Goal: Communication & Community: Answer question/provide support

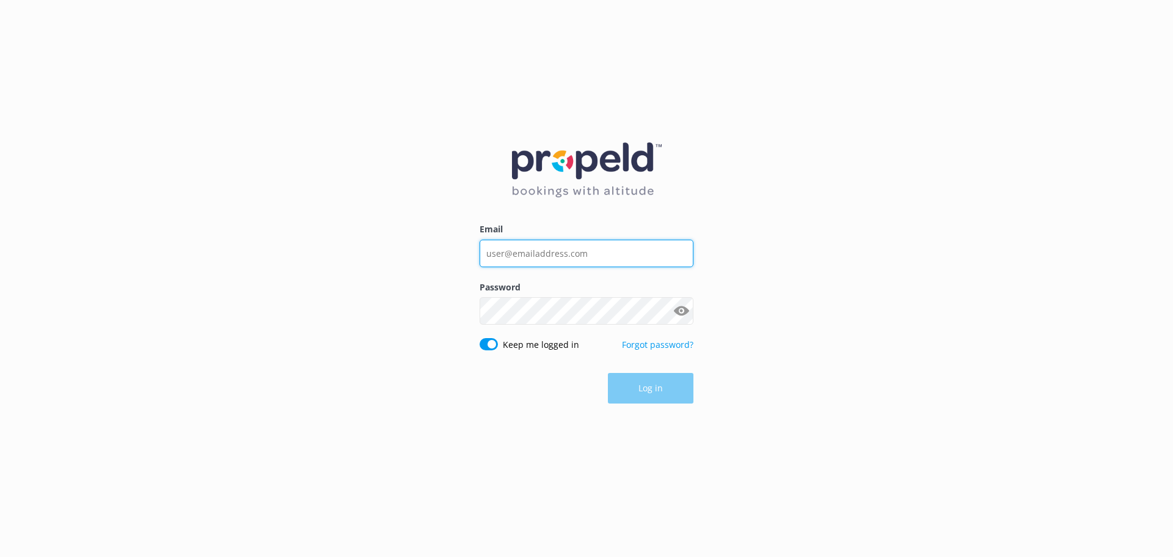
click at [558, 261] on input "Email" at bounding box center [587, 252] width 214 height 27
type input "[EMAIL_ADDRESS][DOMAIN_NAME]"
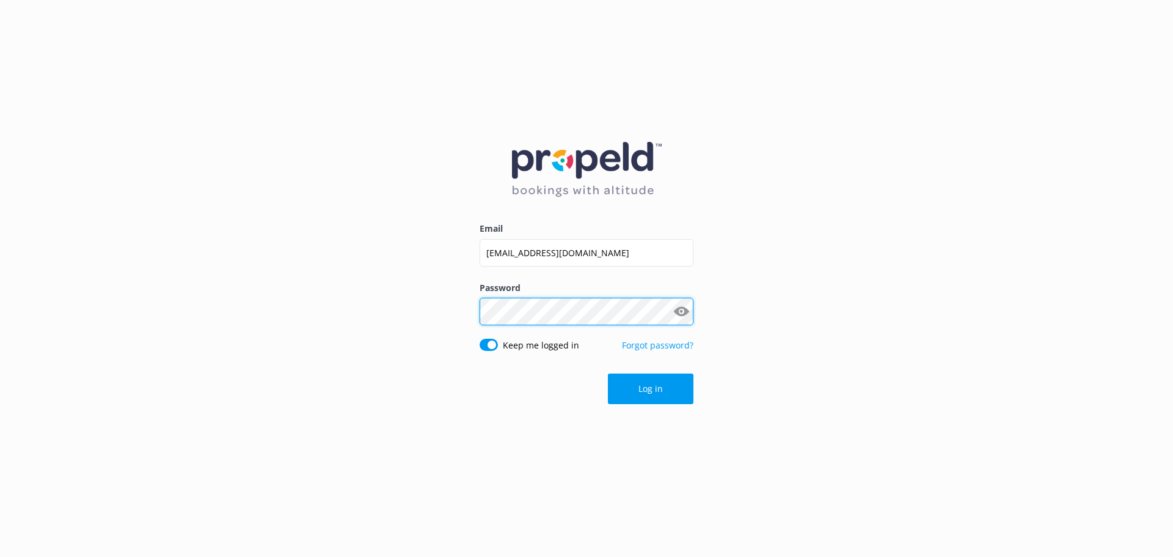
click button "Log in" at bounding box center [651, 388] width 86 height 31
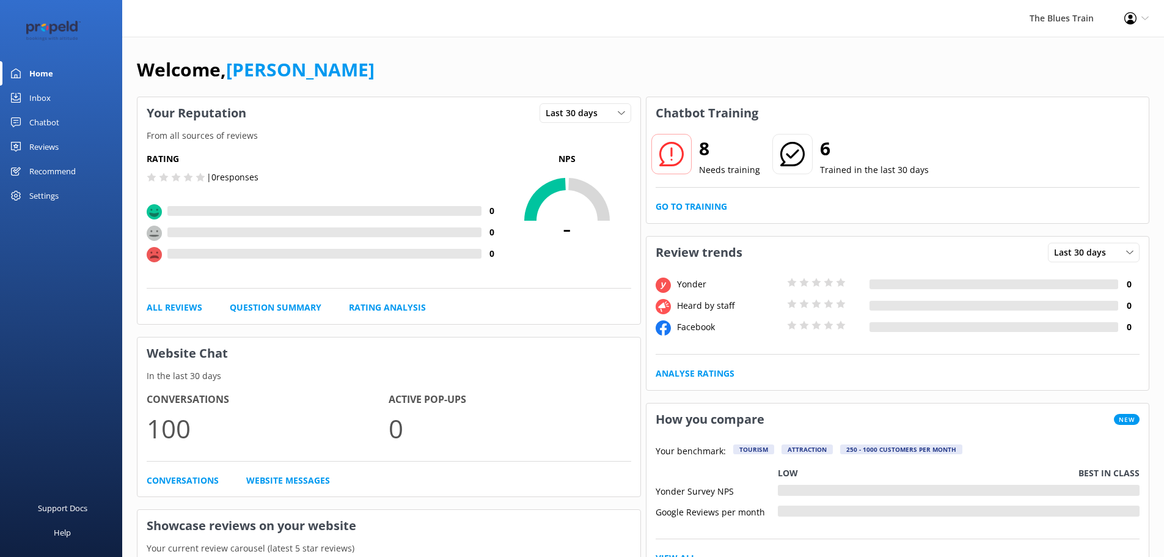
click at [36, 100] on div "Inbox" at bounding box center [39, 98] width 21 height 24
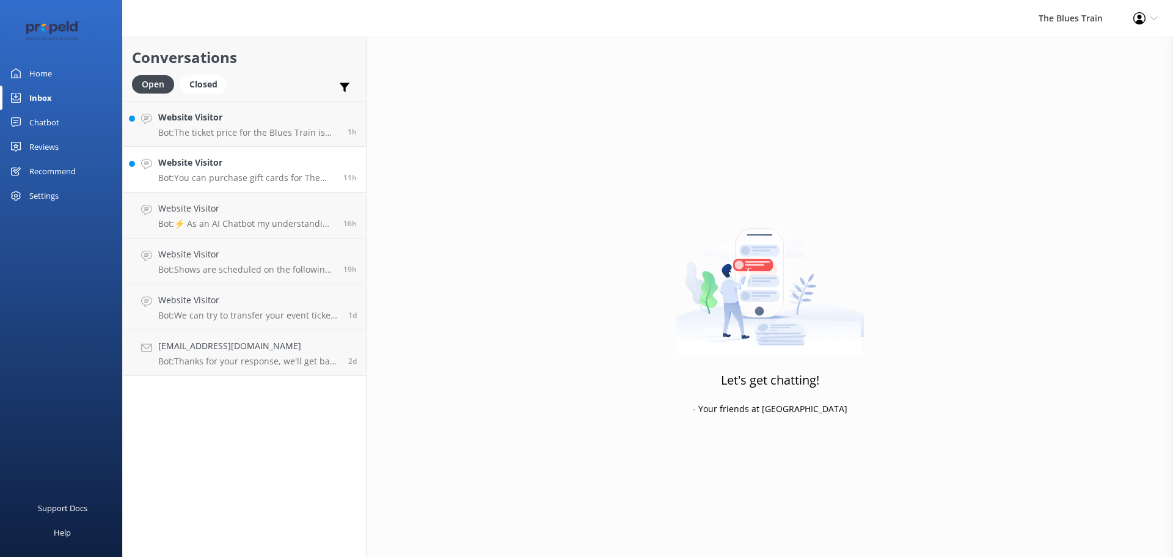
click at [256, 164] on h4 "Website Visitor" at bounding box center [246, 162] width 176 height 13
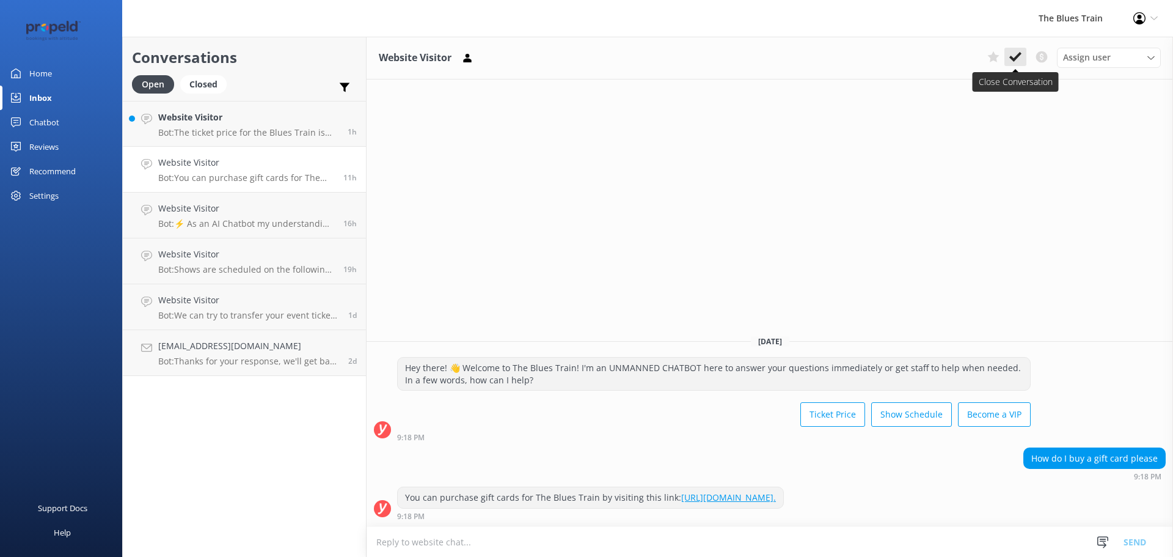
click at [938, 58] on icon at bounding box center [1015, 57] width 12 height 12
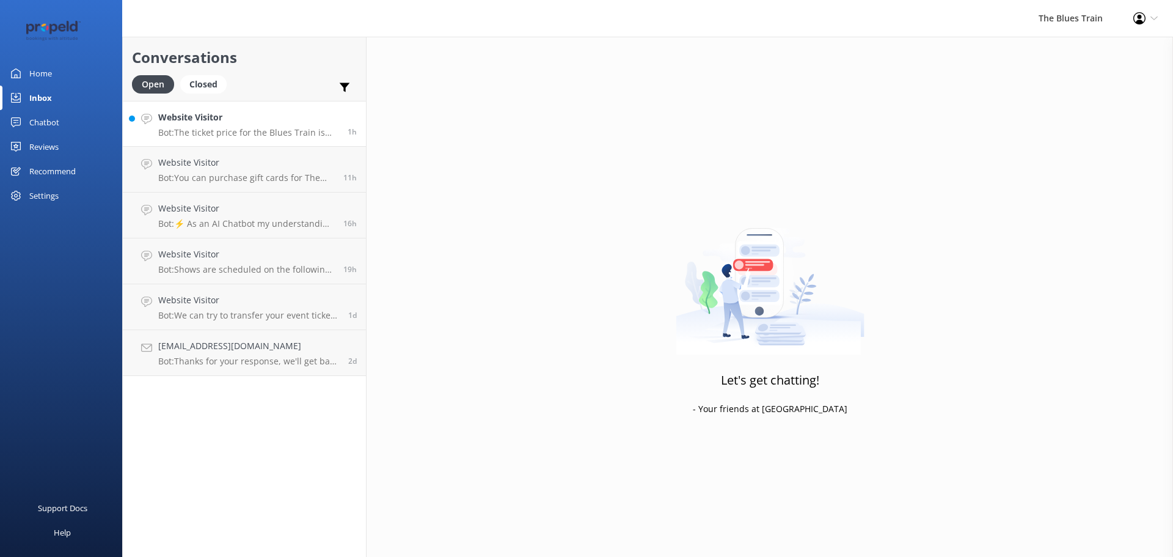
click at [269, 128] on p "Bot: The ticket price for the Blues Train is currently $175 per person. This in…" at bounding box center [248, 132] width 180 height 11
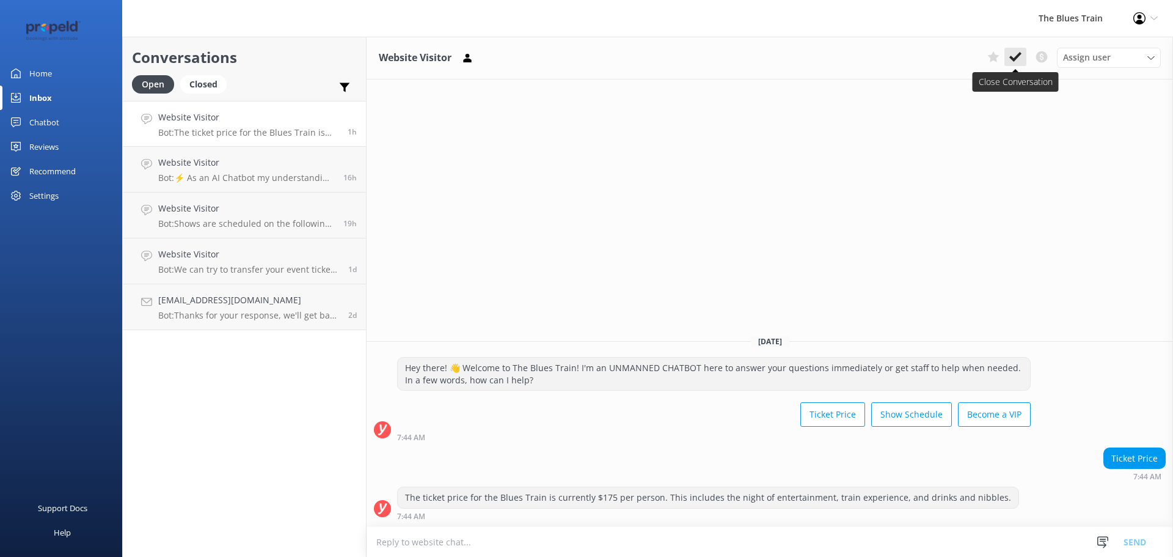
click at [938, 62] on icon at bounding box center [1015, 57] width 12 height 12
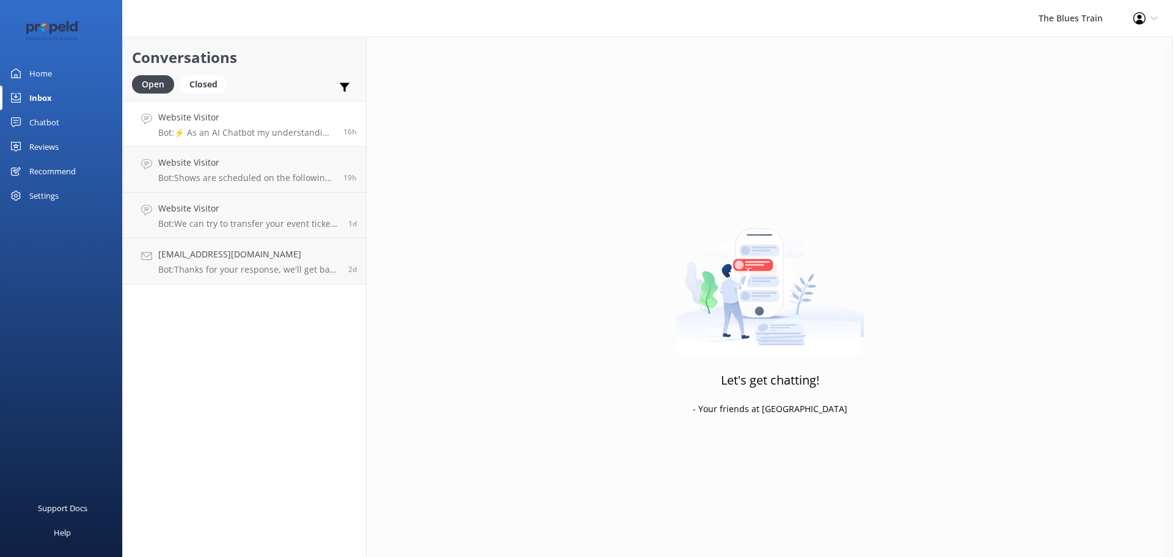
click at [233, 131] on p "Bot: ⚡ As an AI Chatbot my understanding of some questions is limited. Please r…" at bounding box center [246, 132] width 176 height 11
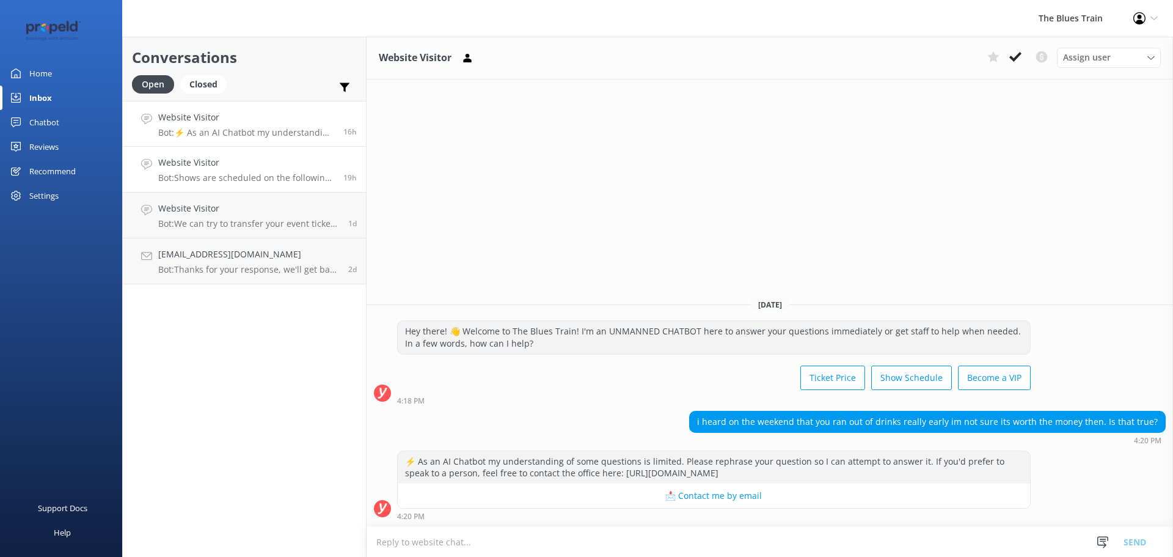
click at [252, 176] on p "Bot: Shows are scheduled on the following dates: - [DATE]: Saturdays 4th, 11th,…" at bounding box center [246, 177] width 176 height 11
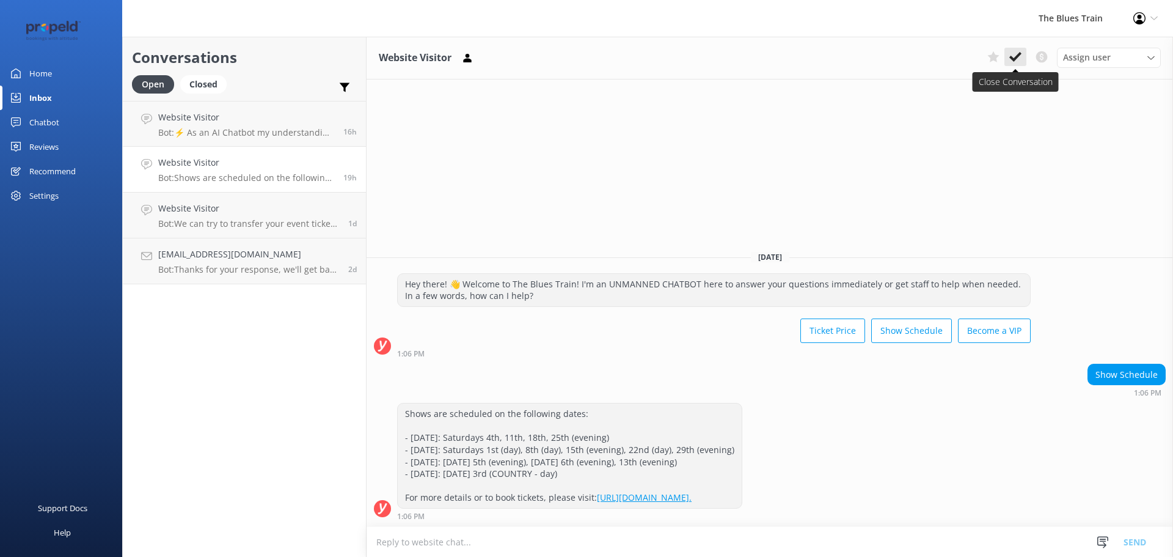
click at [938, 57] on icon at bounding box center [1015, 57] width 12 height 12
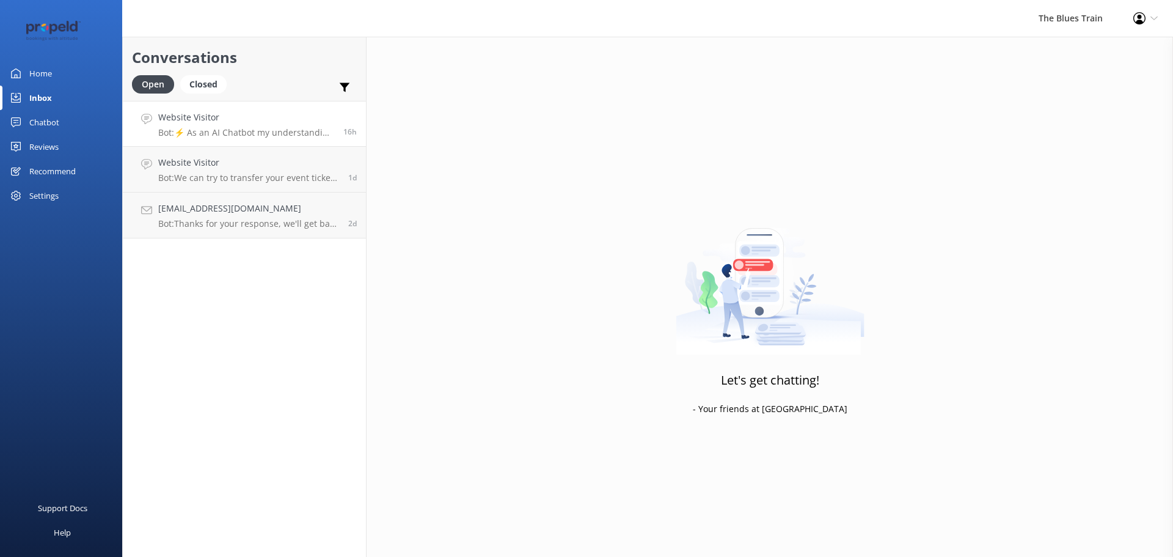
click at [286, 131] on p "Bot: ⚡ As an AI Chatbot my understanding of some questions is limited. Please r…" at bounding box center [246, 132] width 176 height 11
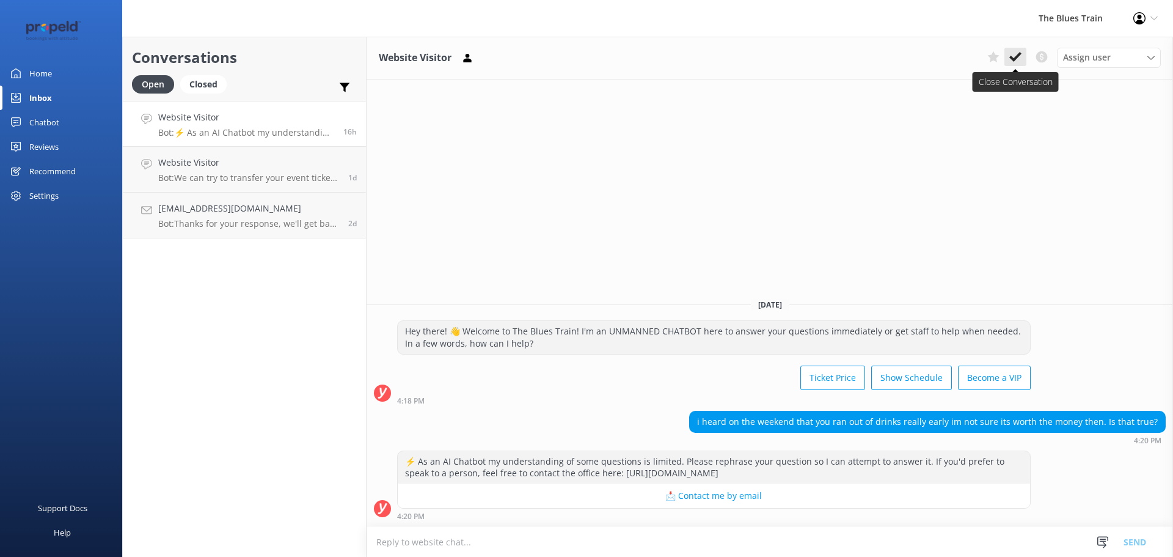
click at [938, 55] on icon at bounding box center [1015, 57] width 12 height 12
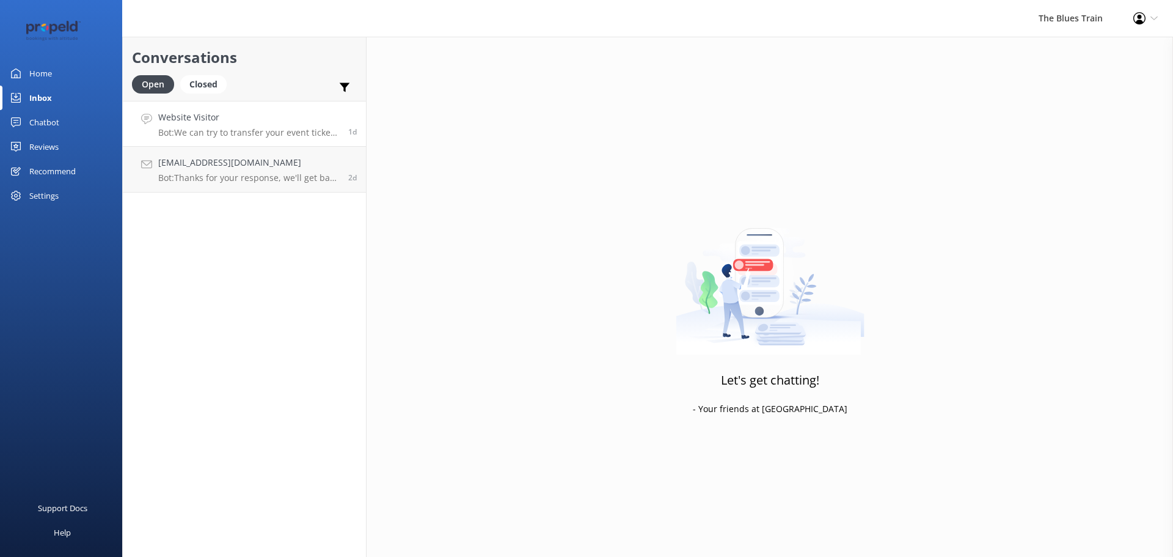
click at [291, 116] on h4 "Website Visitor" at bounding box center [248, 117] width 181 height 13
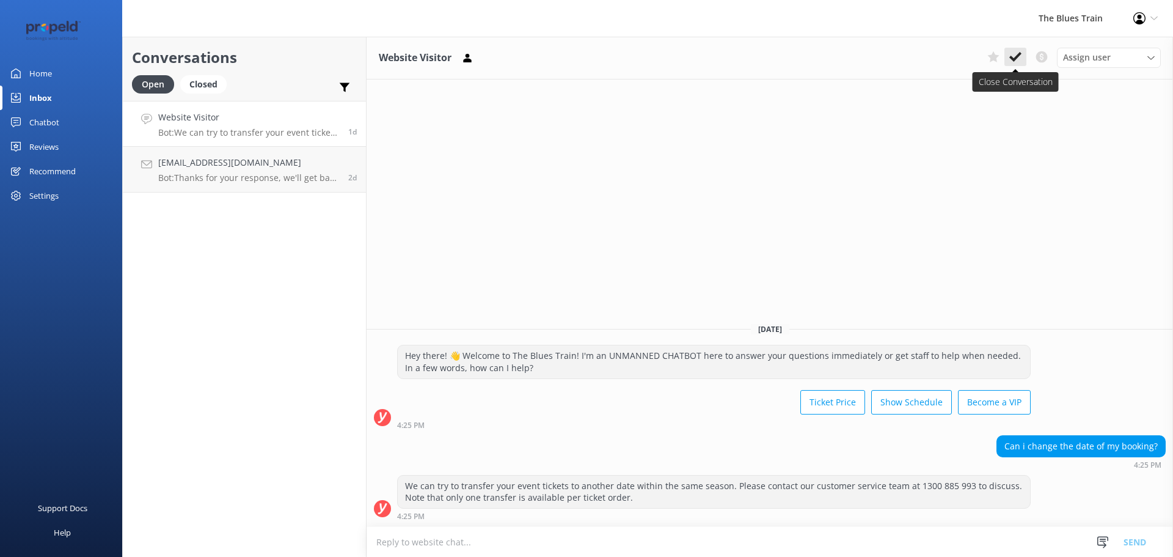
click at [938, 60] on use at bounding box center [1015, 57] width 12 height 10
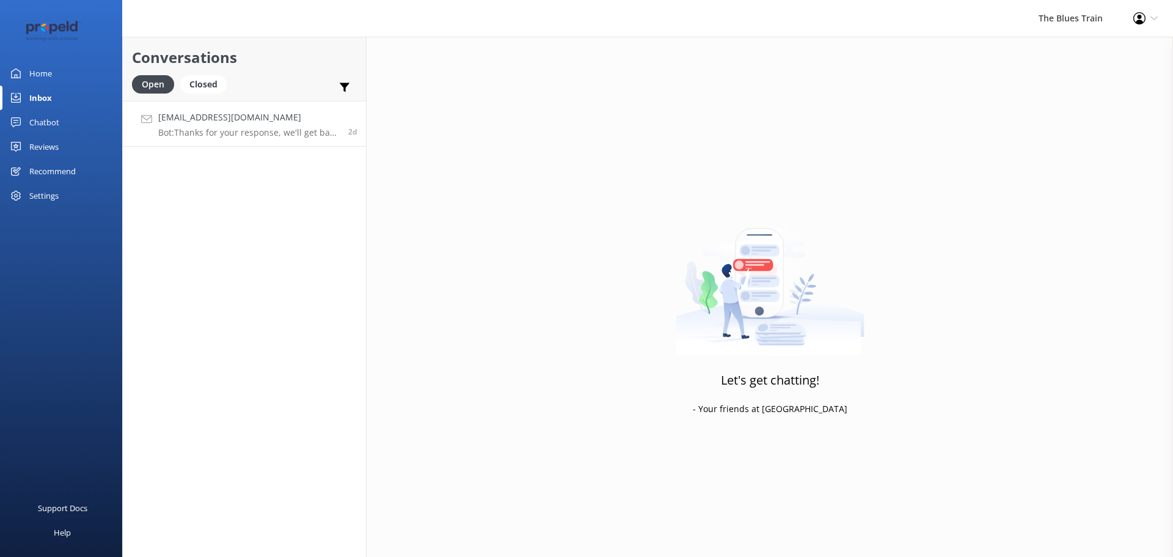
click at [255, 120] on h4 "[EMAIL_ADDRESS][DOMAIN_NAME]" at bounding box center [248, 117] width 181 height 13
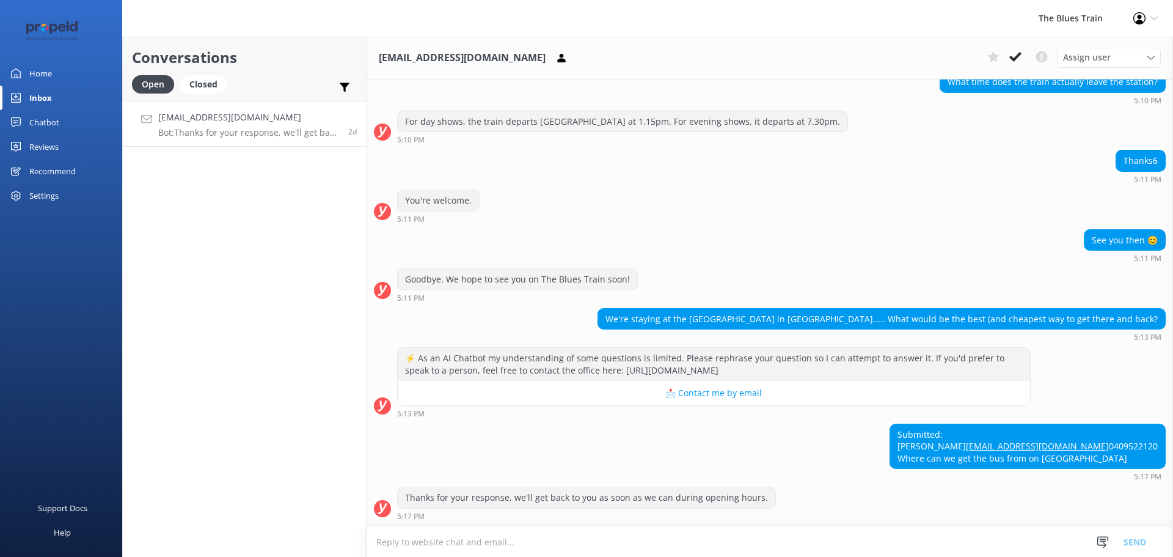
scroll to position [155, 0]
